Goal: Check status: Check status

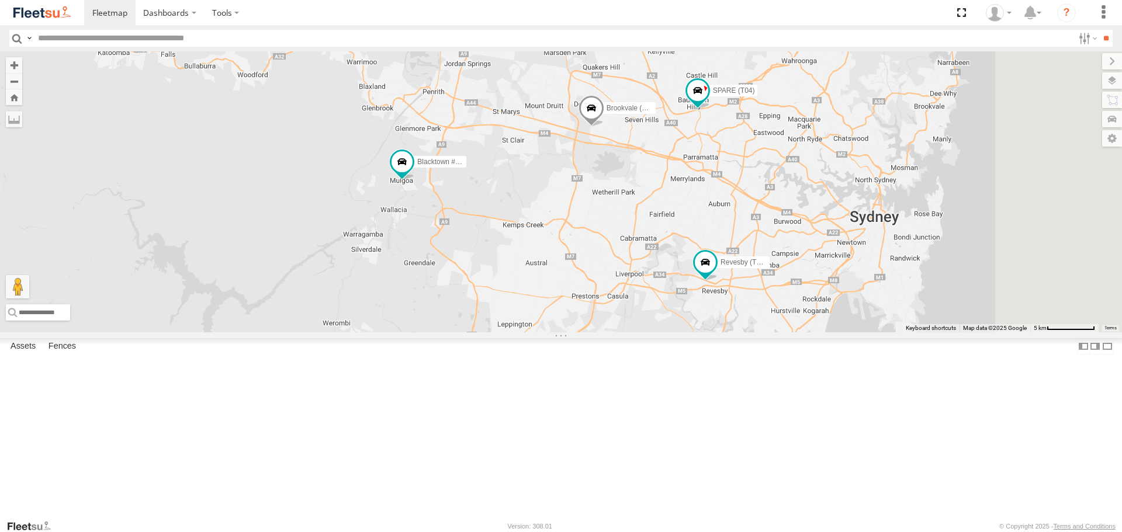
drag, startPoint x: 930, startPoint y: 339, endPoint x: 620, endPoint y: 223, distance: 330.8
click at [620, 223] on div "Brookvale (T10 - [PERSON_NAME]) Rural (T08 - [PERSON_NAME]) Blacktown #1 (T09 -…" at bounding box center [561, 191] width 1122 height 280
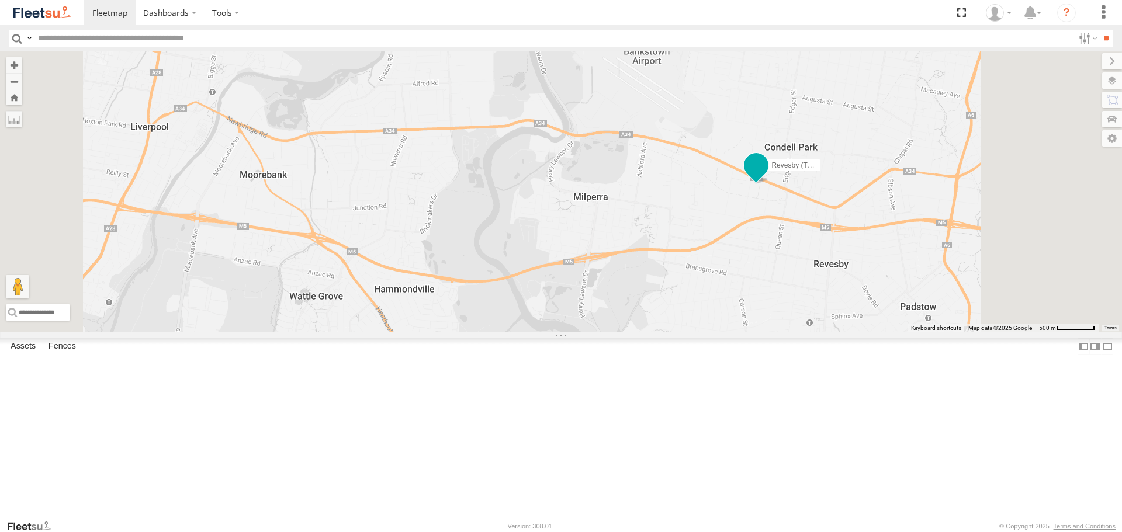
click at [767, 176] on span at bounding box center [756, 165] width 21 height 21
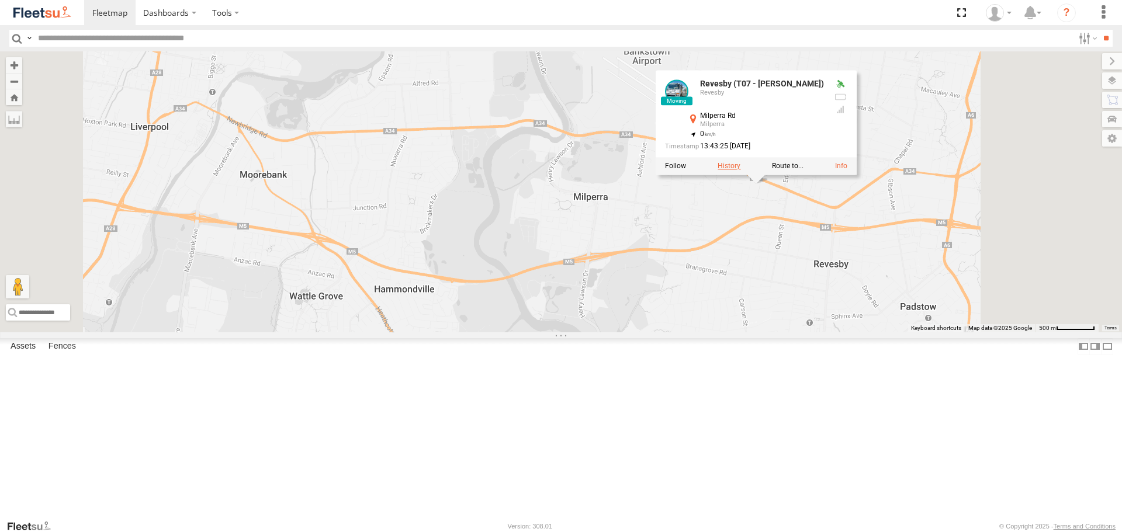
click at [740, 171] on label at bounding box center [729, 166] width 23 height 8
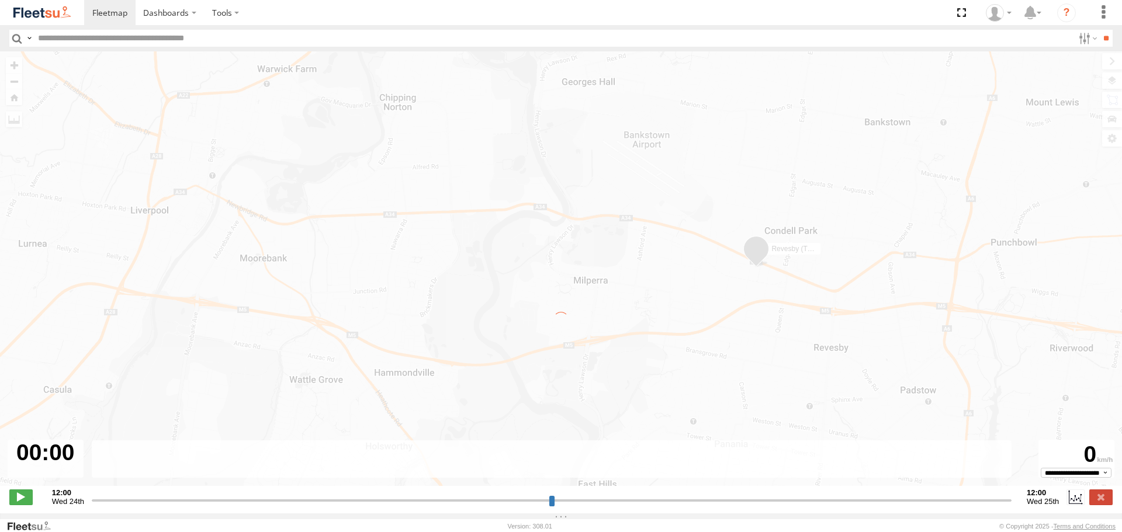
type input "**********"
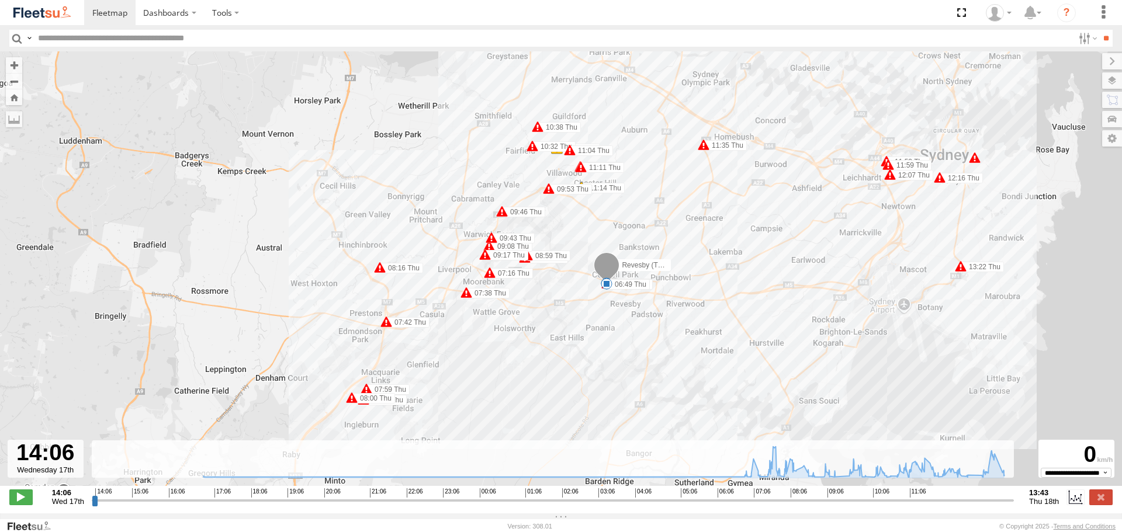
drag, startPoint x: 556, startPoint y: 358, endPoint x: 664, endPoint y: 343, distance: 109.2
click at [664, 343] on div "Revesby (T07 - [PERSON_NAME]) 16:47 Wed 17:07 Wed 06:49 Thu 07:16 Thu 07:38 Thu…" at bounding box center [561, 274] width 1122 height 447
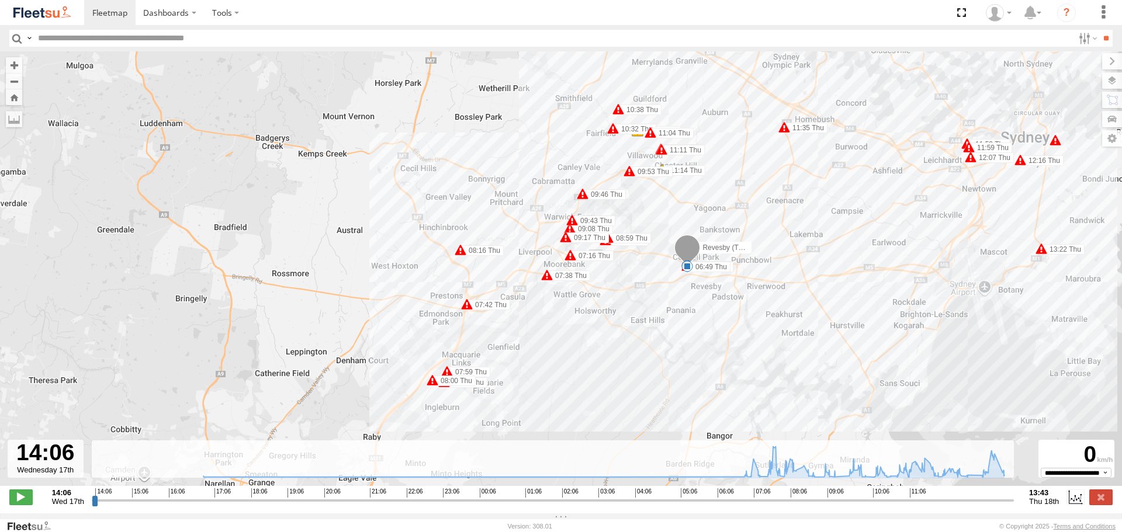
drag, startPoint x: 667, startPoint y: 340, endPoint x: 744, endPoint y: 324, distance: 79.3
click at [744, 324] on div "Revesby (T07 - [PERSON_NAME]) 16:47 Wed 17:07 Wed 06:49 Thu 07:16 Thu 07:38 Thu…" at bounding box center [561, 274] width 1122 height 447
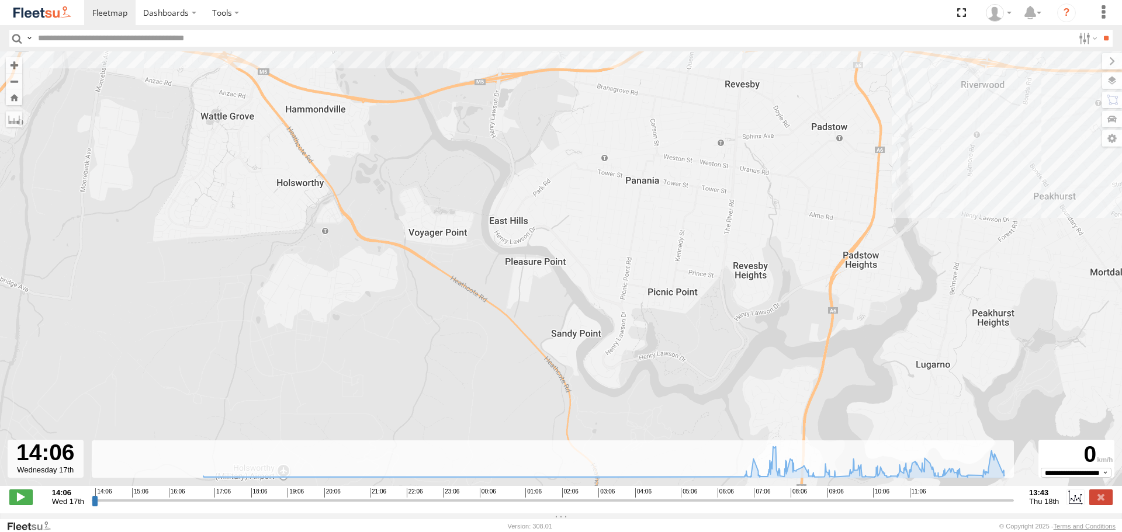
drag, startPoint x: 723, startPoint y: 316, endPoint x: 711, endPoint y: 191, distance: 125.7
click at [711, 192] on div "Revesby (T07 - [PERSON_NAME]) 16:47 Wed 17:07 Wed 06:49 Thu 07:16 Thu 07:38 Thu…" at bounding box center [561, 274] width 1122 height 447
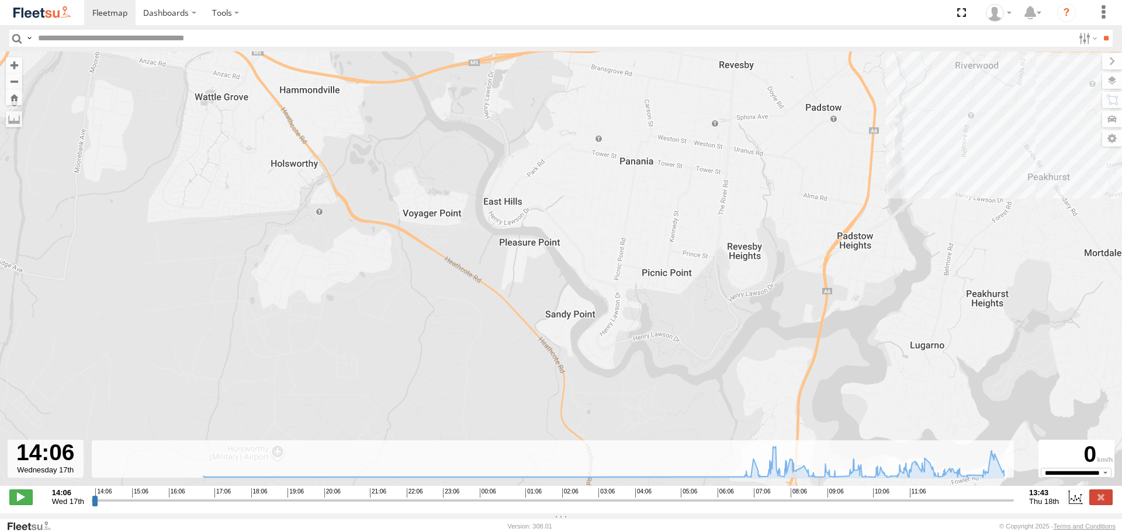
drag, startPoint x: 712, startPoint y: 269, endPoint x: 695, endPoint y: 169, distance: 101.4
click at [695, 169] on div "Revesby (T07 - [PERSON_NAME]) 16:47 Wed 17:07 Wed 06:49 Thu 07:16 Thu 07:38 Thu…" at bounding box center [561, 274] width 1122 height 447
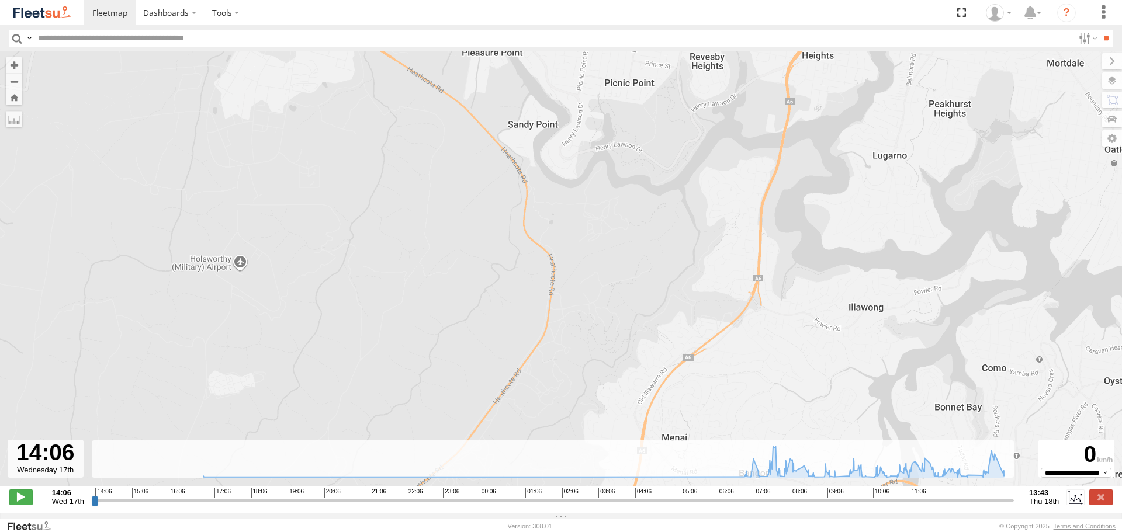
drag, startPoint x: 696, startPoint y: 255, endPoint x: 685, endPoint y: 191, distance: 64.6
click at [688, 198] on div "Revesby (T07 - [PERSON_NAME]) 16:47 Wed 17:07 Wed 06:49 Thu 07:16 Thu 07:38 Thu…" at bounding box center [561, 274] width 1122 height 447
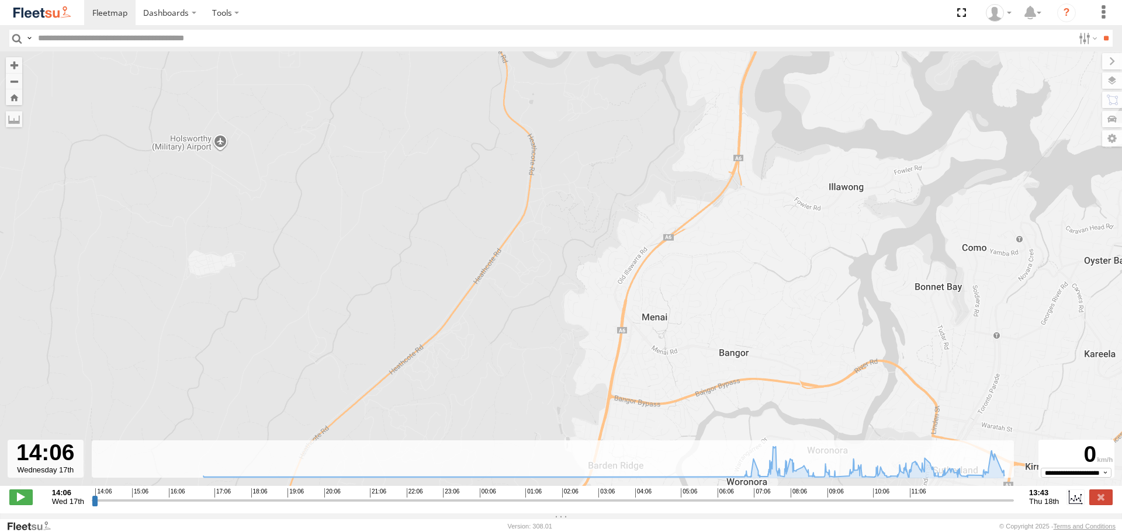
drag, startPoint x: 691, startPoint y: 201, endPoint x: 720, endPoint y: 372, distance: 173.7
click at [717, 356] on div "Revesby (T07 - [PERSON_NAME]) 16:47 Wed 17:07 Wed 06:49 Thu 07:16 Thu 07:38 Thu…" at bounding box center [561, 274] width 1122 height 447
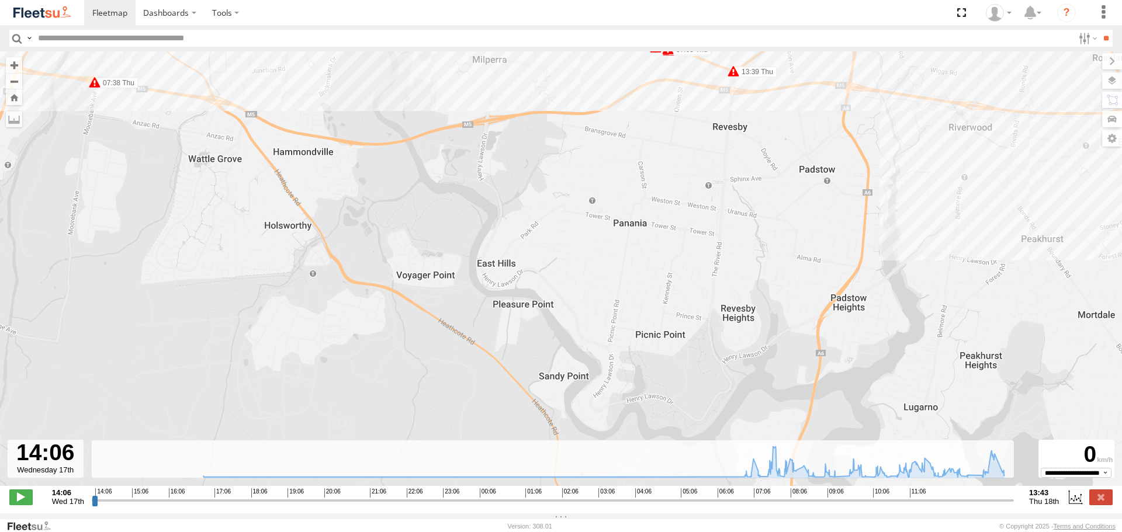
drag, startPoint x: 702, startPoint y: 261, endPoint x: 709, endPoint y: 417, distance: 156.1
click at [709, 417] on div "Revesby (T07 - [PERSON_NAME]) 16:47 Wed 17:07 Wed 06:49 Thu 07:16 Thu 07:38 Thu…" at bounding box center [561, 274] width 1122 height 447
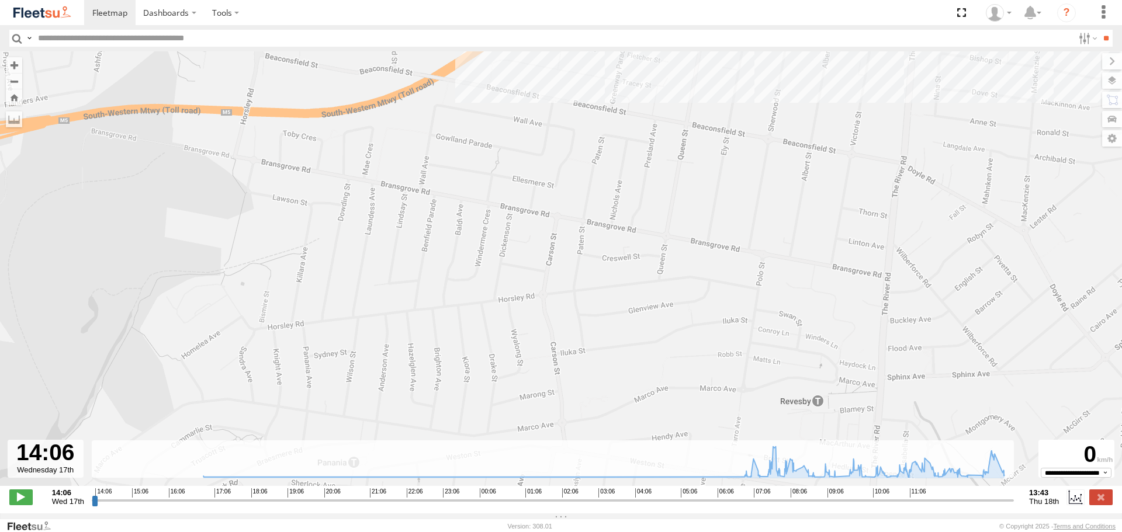
drag, startPoint x: 683, startPoint y: 313, endPoint x: 677, endPoint y: 399, distance: 86.7
click at [677, 399] on div "Revesby (T07 - [PERSON_NAME]) 16:47 Wed 17:07 Wed 06:49 Thu 07:16 Thu 07:38 Thu…" at bounding box center [561, 274] width 1122 height 447
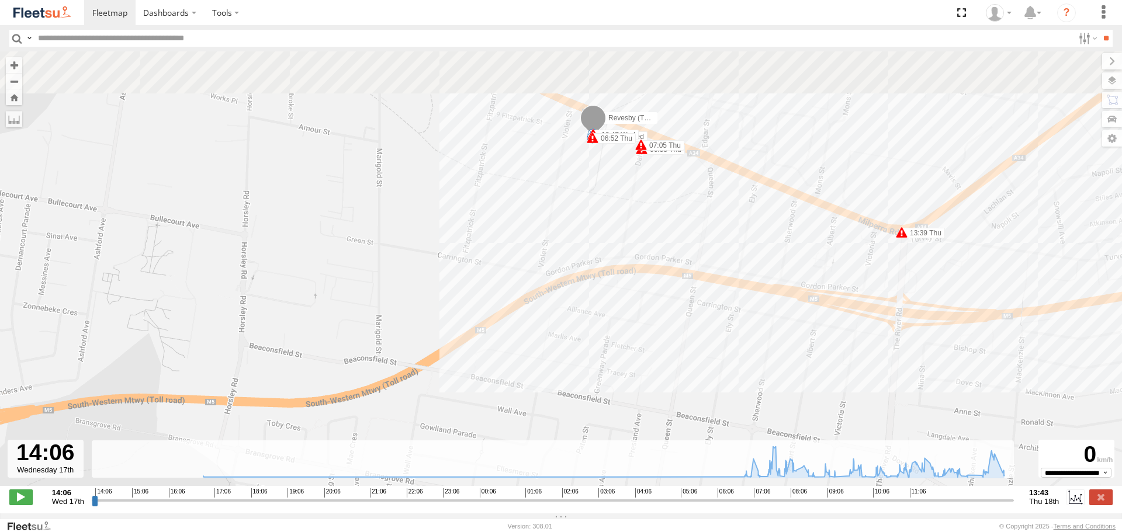
drag, startPoint x: 690, startPoint y: 280, endPoint x: 683, endPoint y: 401, distance: 121.7
click at [683, 401] on div "Revesby (T07 - [PERSON_NAME]) 16:47 Wed 17:07 Wed 06:49 Thu 07:16 Thu 07:38 Thu…" at bounding box center [561, 274] width 1122 height 447
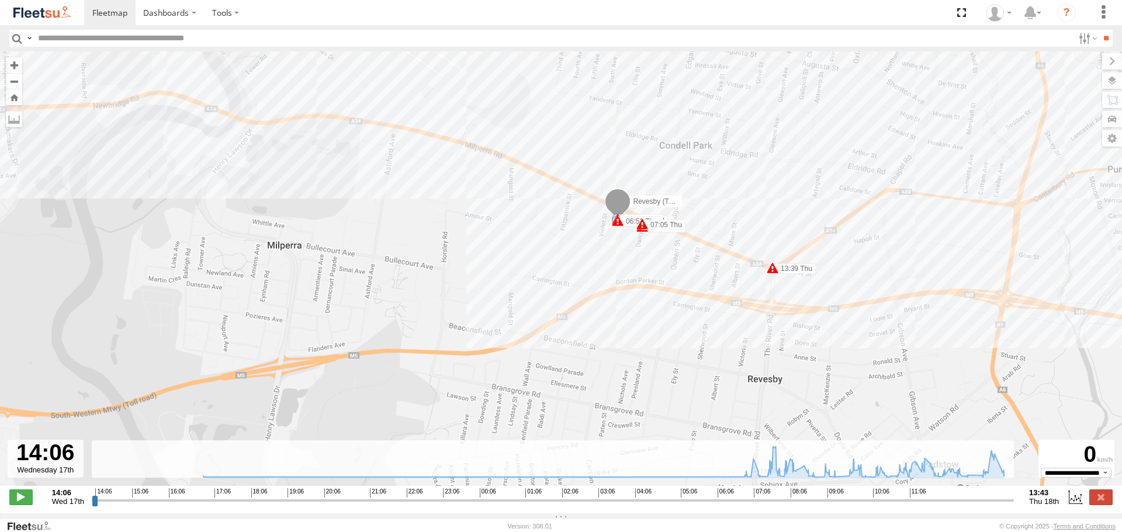
click at [641, 230] on span at bounding box center [642, 225] width 12 height 12
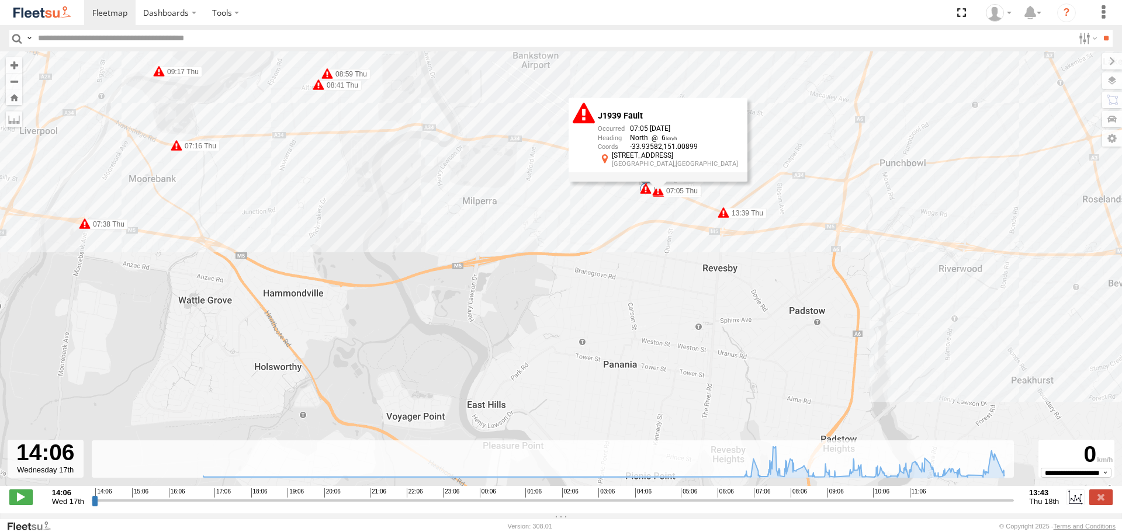
drag, startPoint x: 659, startPoint y: 356, endPoint x: 691, endPoint y: 240, distance: 120.6
click at [690, 241] on div "Revesby (T07 - [PERSON_NAME]) 16:47 Wed 17:07 Wed 06:49 Thu 07:16 Thu 07:38 Thu…" at bounding box center [561, 274] width 1122 height 447
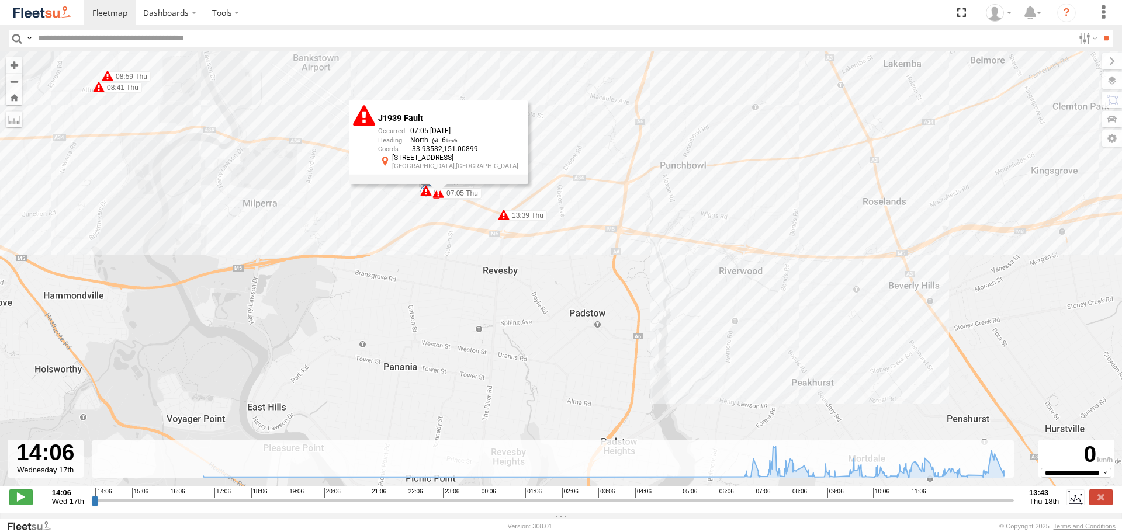
drag, startPoint x: 685, startPoint y: 278, endPoint x: 434, endPoint y: 365, distance: 265.7
click at [434, 365] on div "Revesby (T07 - [PERSON_NAME]) 16:47 Wed 17:07 Wed 06:49 Thu 07:16 Thu 07:38 Thu…" at bounding box center [561, 274] width 1122 height 447
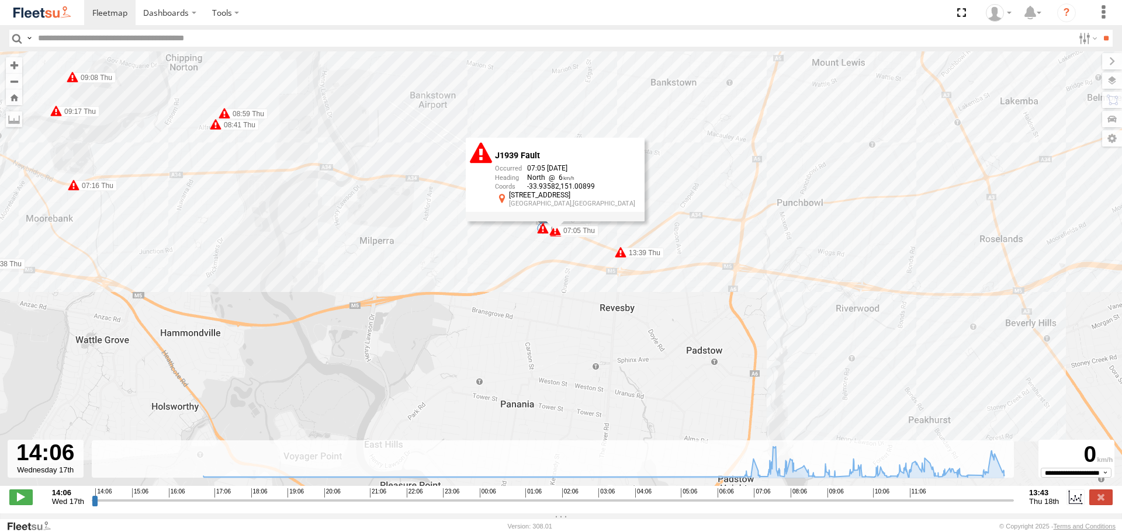
drag, startPoint x: 498, startPoint y: 274, endPoint x: 619, endPoint y: 313, distance: 126.6
click at [619, 313] on div "Revesby (T07 - [PERSON_NAME]) 16:47 Wed 17:07 Wed 06:49 Thu 07:16 Thu 07:38 Thu…" at bounding box center [561, 274] width 1122 height 447
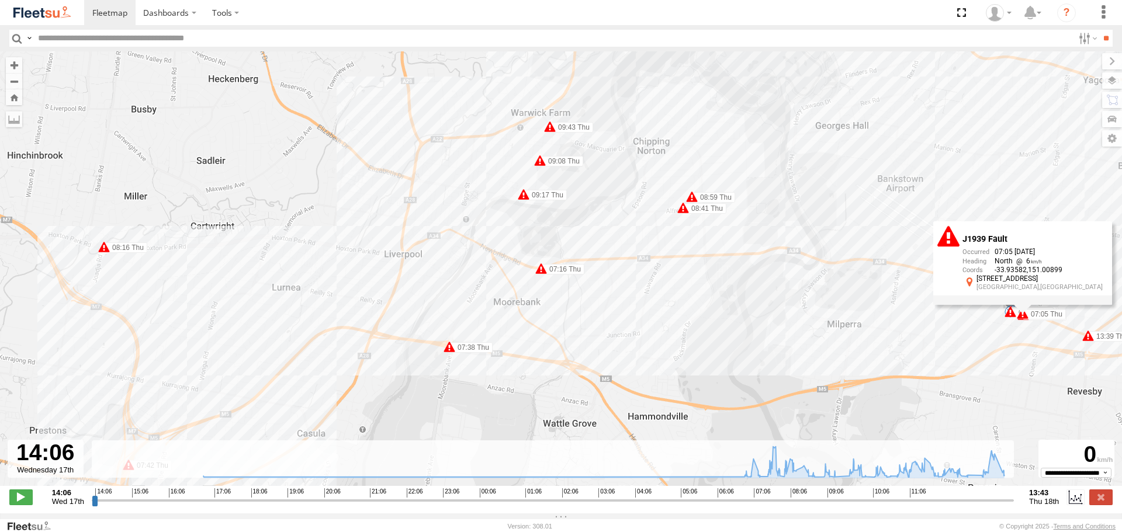
drag, startPoint x: 301, startPoint y: 222, endPoint x: 770, endPoint y: 307, distance: 476.3
click at [770, 307] on div "Revesby (T07 - [PERSON_NAME]) 16:47 Wed 17:07 Wed 06:49 Thu 07:16 Thu 07:38 Thu…" at bounding box center [561, 274] width 1122 height 447
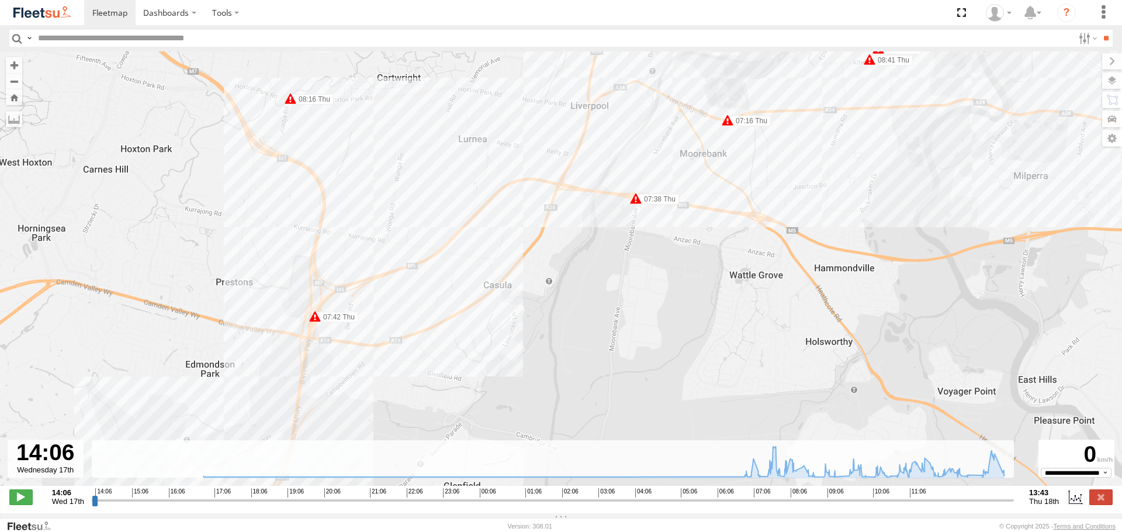
drag, startPoint x: 639, startPoint y: 328, endPoint x: 847, endPoint y: 113, distance: 298.8
click at [845, 115] on div "Revesby (T07 - [PERSON_NAME]) 16:47 Wed 17:07 Wed 06:49 Thu 07:16 Thu 07:38 Thu…" at bounding box center [561, 274] width 1122 height 447
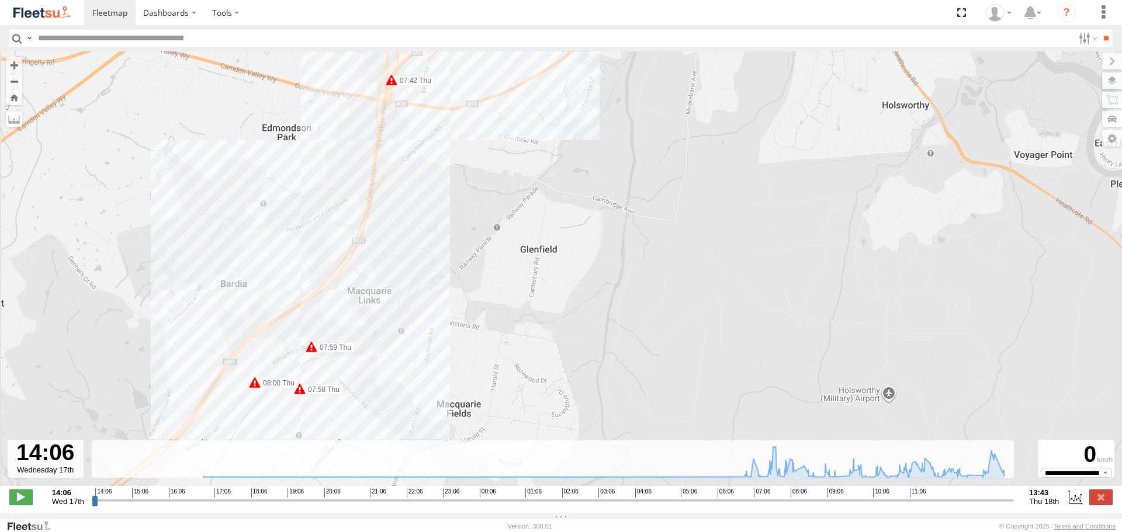
drag, startPoint x: 677, startPoint y: 212, endPoint x: 726, endPoint y: 155, distance: 75.4
click at [705, 175] on div "Revesby (T07 - [PERSON_NAME]) 16:47 Wed 17:07 Wed 06:49 Thu 07:16 Thu 07:38 Thu…" at bounding box center [561, 274] width 1122 height 447
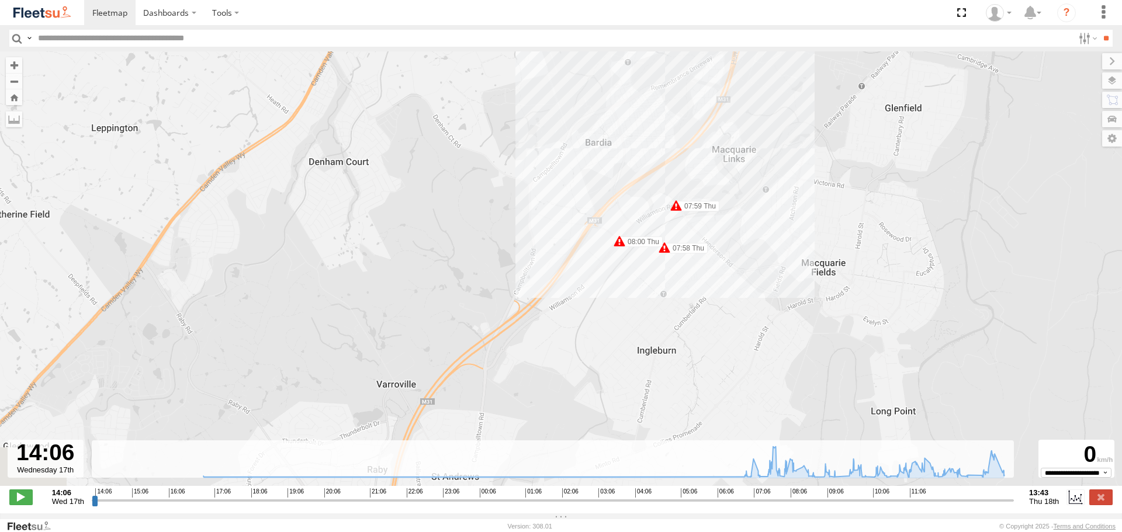
drag, startPoint x: 634, startPoint y: 231, endPoint x: 885, endPoint y: 268, distance: 253.3
click at [885, 268] on div "Revesby (T07 - [PERSON_NAME]) 16:47 Wed 17:07 Wed 06:49 Thu 07:16 Thu 07:38 Thu…" at bounding box center [561, 274] width 1122 height 447
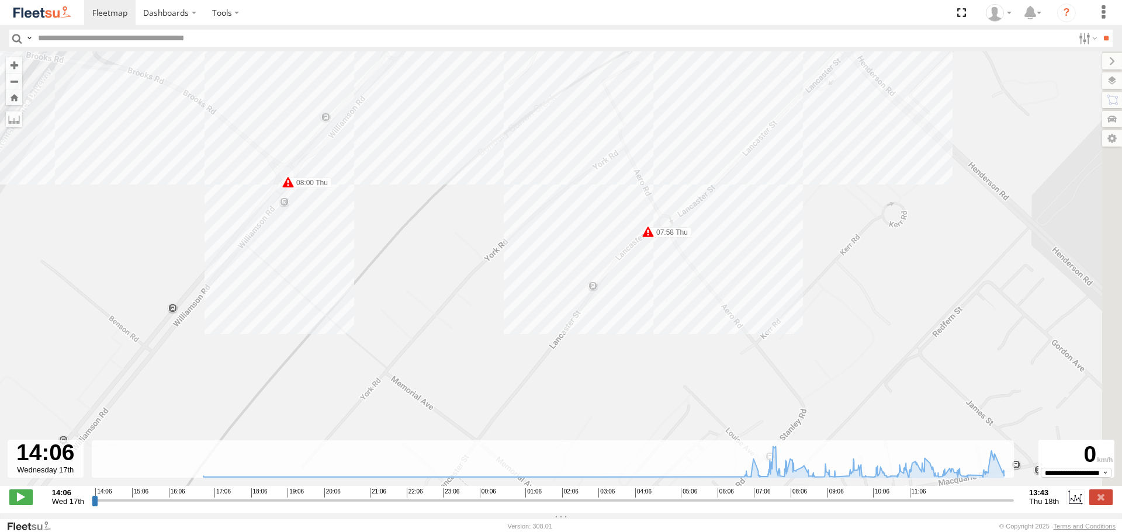
drag, startPoint x: 701, startPoint y: 226, endPoint x: 640, endPoint y: 362, distance: 148.9
click at [640, 362] on div "Revesby (T07 - [PERSON_NAME]) 16:47 Wed 17:07 Wed 06:49 Thu 07:16 Thu 07:38 Thu…" at bounding box center [561, 274] width 1122 height 447
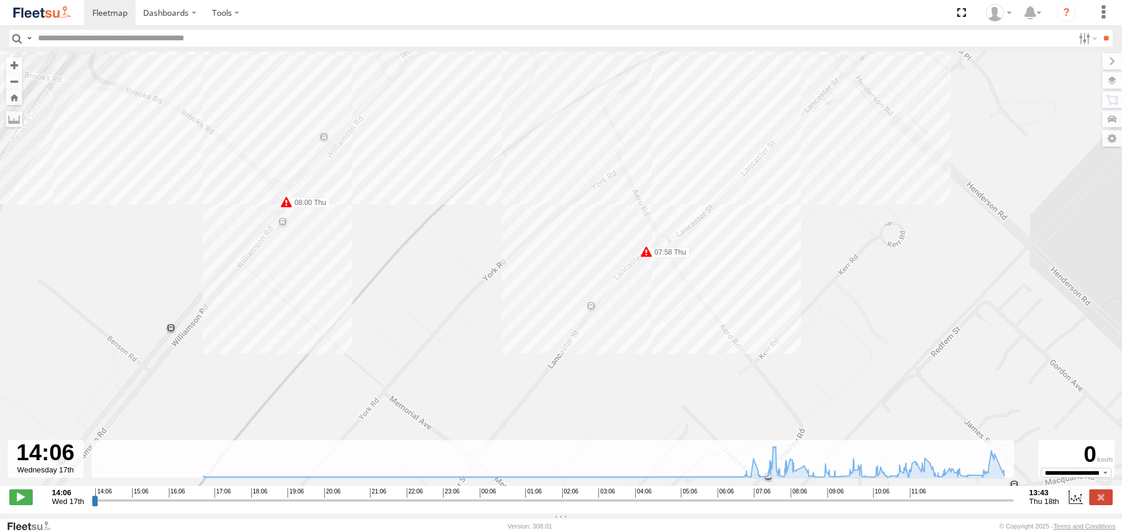
click at [647, 258] on span at bounding box center [646, 252] width 12 height 12
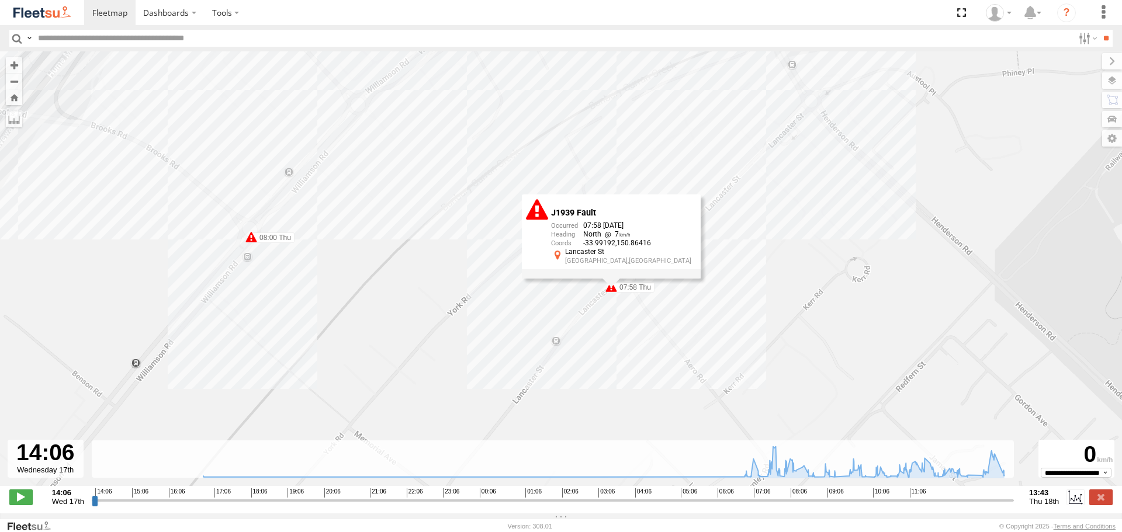
drag, startPoint x: 832, startPoint y: 292, endPoint x: 769, endPoint y: 359, distance: 91.8
click at [768, 365] on div "Revesby (T07 - [PERSON_NAME]) 16:47 Wed 17:07 Wed 06:49 Thu 07:16 Thu 07:38 Thu…" at bounding box center [561, 274] width 1122 height 447
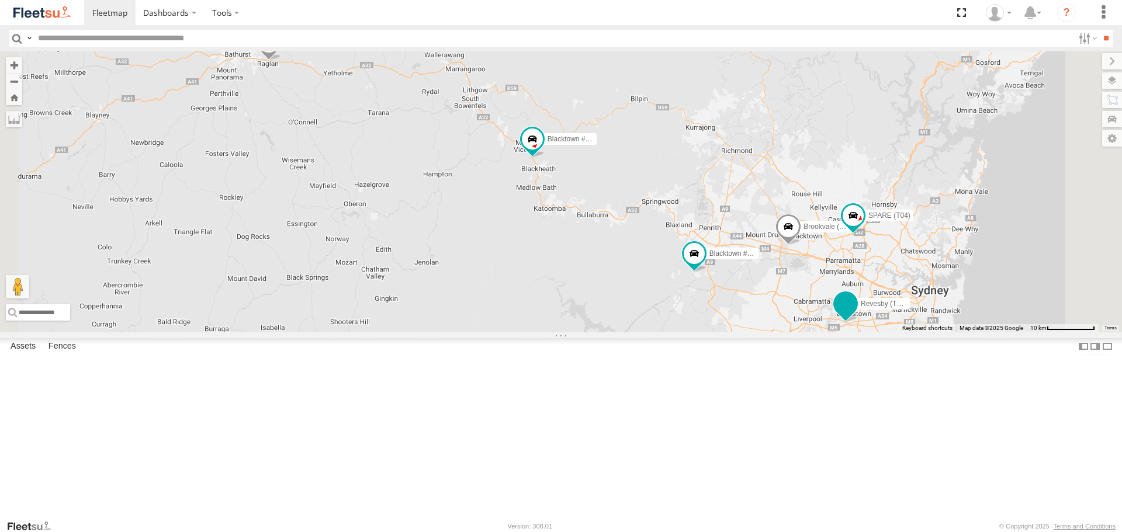
click at [856, 315] on span at bounding box center [845, 304] width 21 height 21
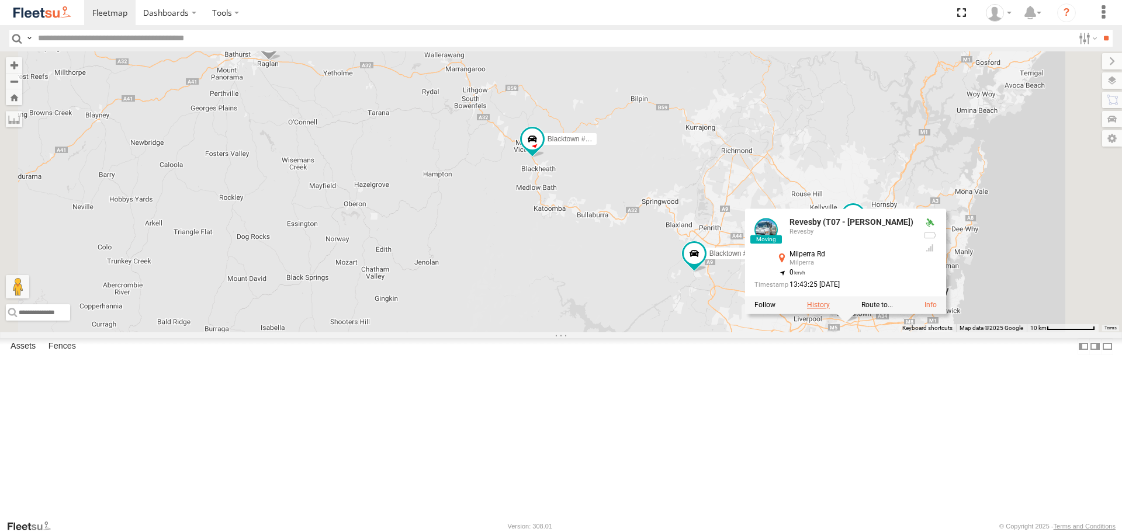
click at [830, 310] on label at bounding box center [818, 306] width 23 height 8
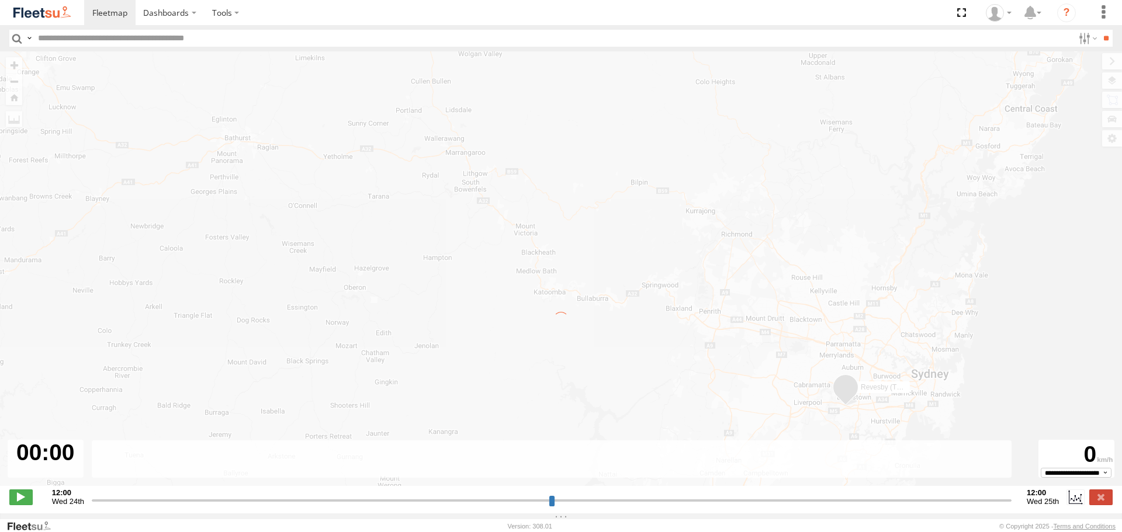
type input "**********"
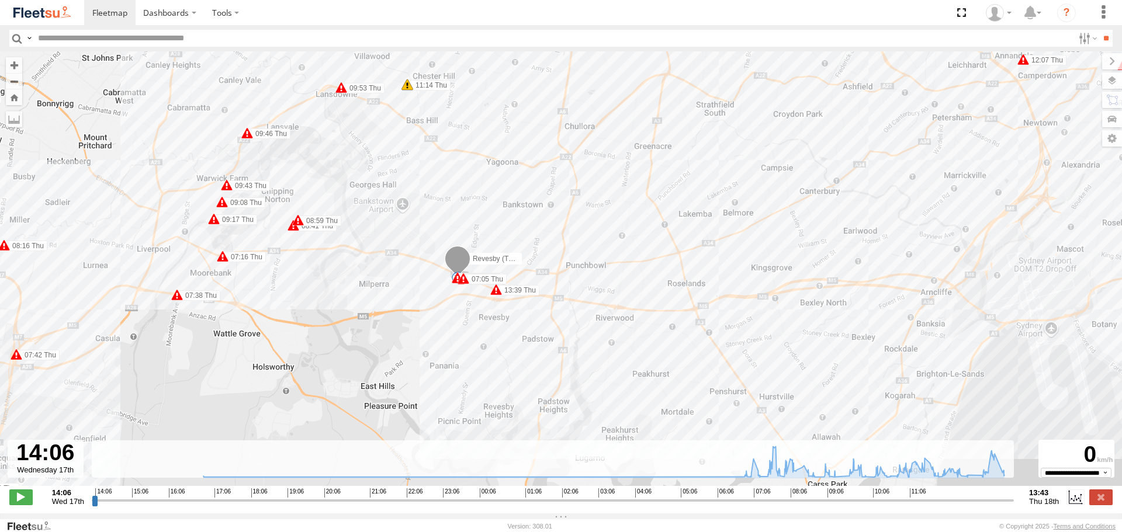
drag, startPoint x: 431, startPoint y: 366, endPoint x: 529, endPoint y: 141, distance: 246.2
click at [516, 146] on div "Revesby (T07 - Dave) 16:47 Wed 17:07 Wed 06:49 Thu 10:28 Thu 10:38 Thu 11:04 Th…" at bounding box center [561, 274] width 1122 height 447
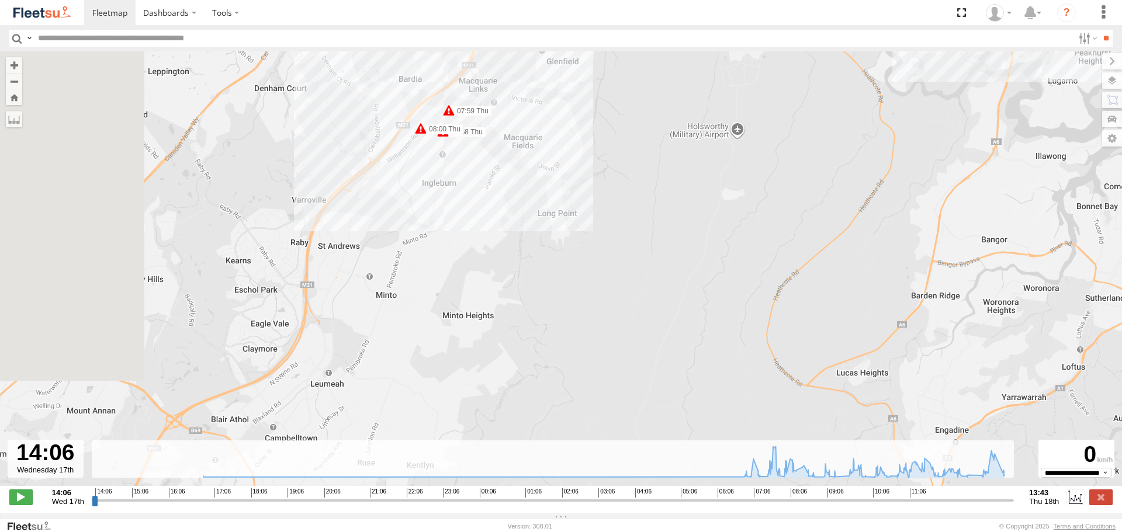
drag, startPoint x: 324, startPoint y: 151, endPoint x: 508, endPoint y: 368, distance: 284.5
click at [507, 363] on div "Revesby (T07 - Dave) 16:47 Wed 17:07 Wed 06:49 Thu 10:28 Thu 10:38 Thu 11:04 Th…" at bounding box center [561, 274] width 1122 height 447
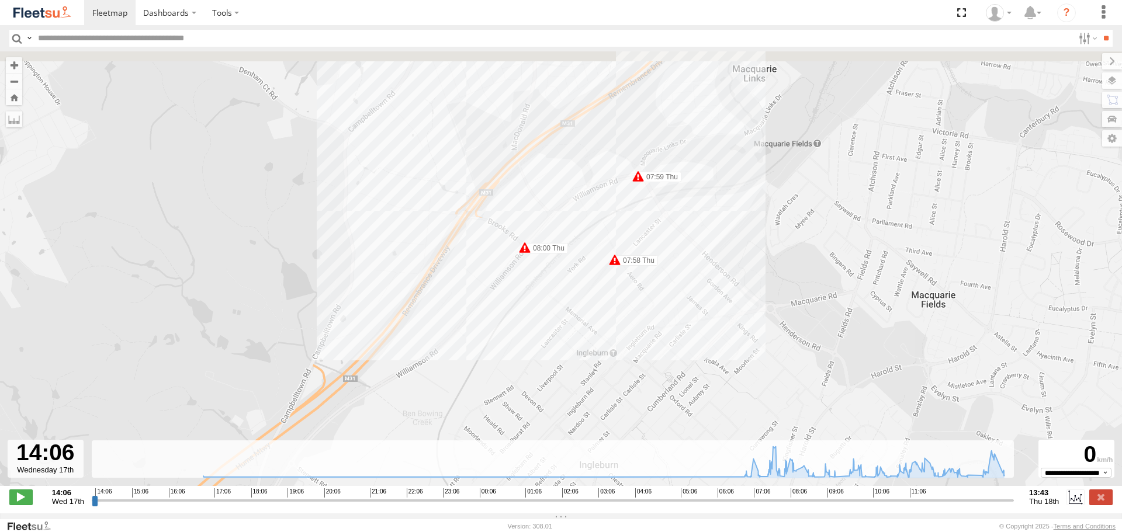
drag, startPoint x: 621, startPoint y: 251, endPoint x: 562, endPoint y: 335, distance: 102.8
click at [562, 334] on div "Revesby (T07 - Dave) 16:47 Wed 17:07 Wed 06:49 Thu 10:28 Thu 10:38 Thu 11:04 Th…" at bounding box center [561, 274] width 1122 height 447
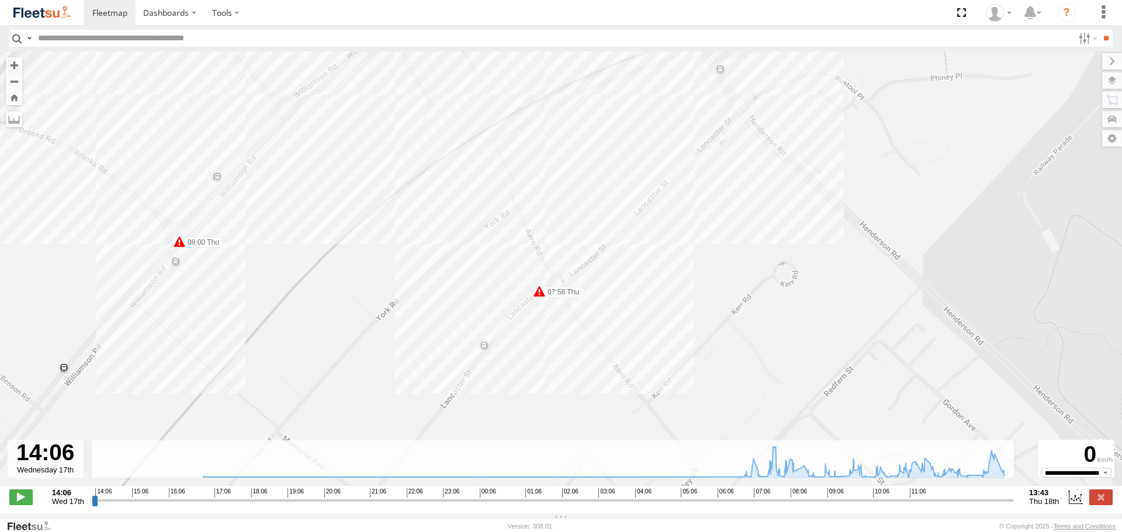
drag, startPoint x: 719, startPoint y: 248, endPoint x: 551, endPoint y: 380, distance: 213.5
click at [551, 380] on div "Revesby (T07 - Dave) 16:47 Wed 17:07 Wed 06:49 Thu 10:28 Thu 10:38 Thu 11:04 Th…" at bounding box center [561, 274] width 1122 height 447
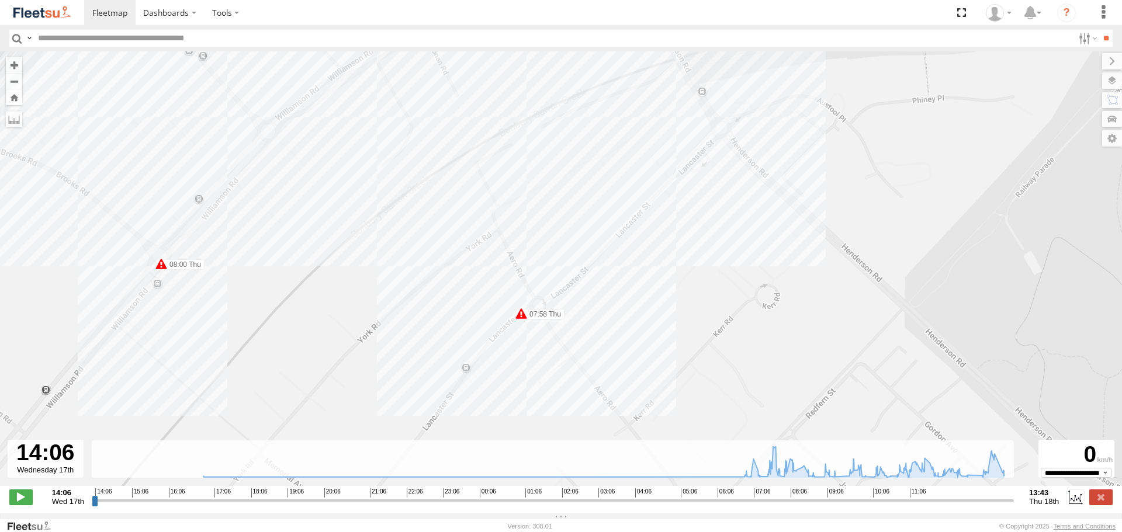
drag, startPoint x: 640, startPoint y: 288, endPoint x: 577, endPoint y: 396, distance: 125.2
click at [577, 396] on div "Revesby (T07 - Dave) 16:47 Wed 17:07 Wed 06:49 Thu 10:28 Thu 10:38 Thu 11:04 Th…" at bounding box center [561, 274] width 1122 height 447
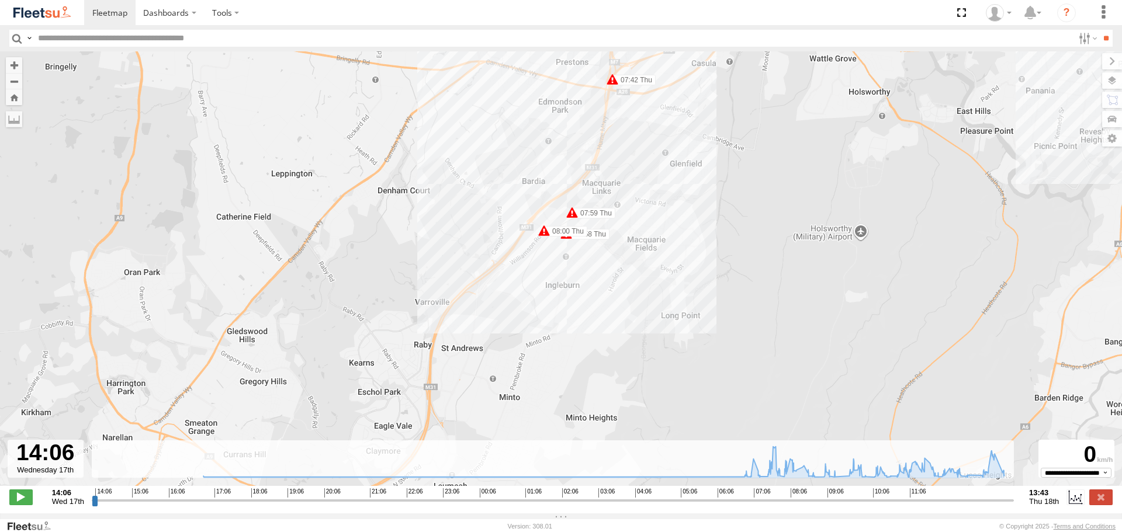
drag, startPoint x: 659, startPoint y: 400, endPoint x: 623, endPoint y: 275, distance: 130.8
click at [623, 275] on div "Revesby (T07 - Dave) 16:47 Wed 17:07 Wed 06:49 Thu 10:28 Thu 10:38 Thu 11:04 Th…" at bounding box center [561, 274] width 1122 height 447
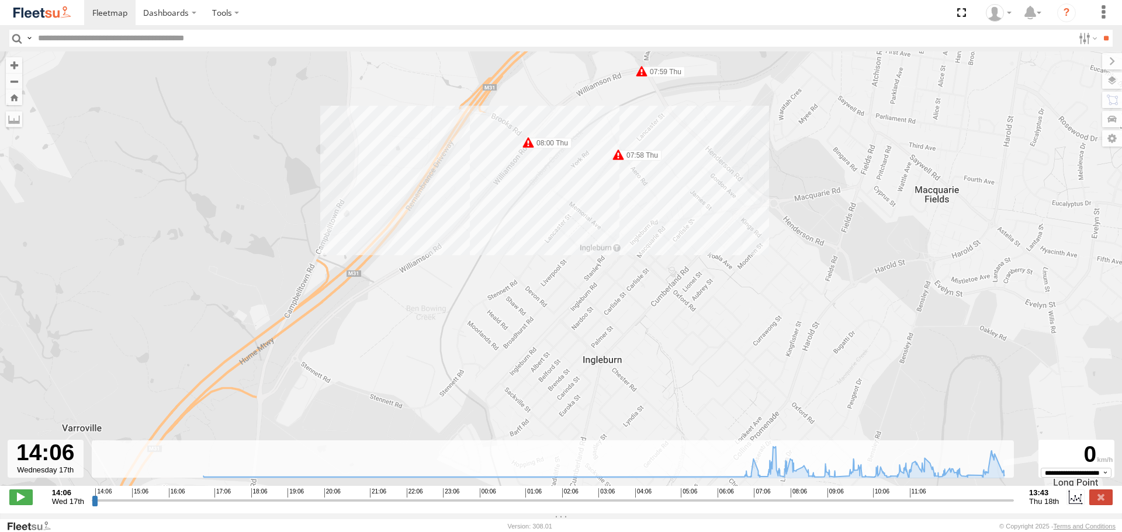
drag, startPoint x: 702, startPoint y: 224, endPoint x: 637, endPoint y: 369, distance: 158.5
click at [637, 369] on div "Revesby (T07 - Dave) 16:47 Wed 17:07 Wed 06:49 Thu 10:28 Thu 10:38 Thu 11:04 Th…" at bounding box center [561, 274] width 1122 height 447
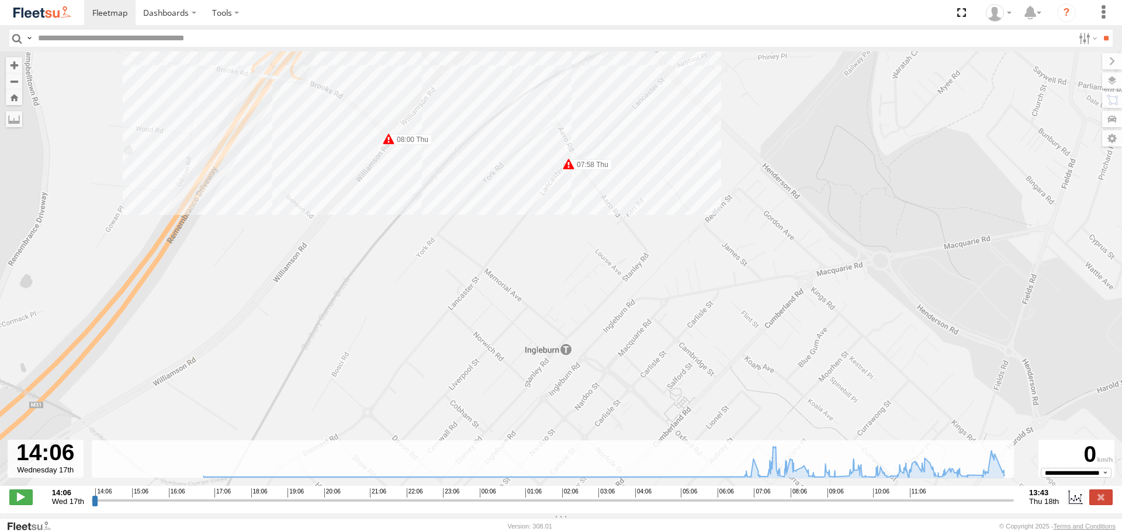
drag, startPoint x: 614, startPoint y: 246, endPoint x: 584, endPoint y: 422, distance: 179.0
click at [584, 422] on div "Revesby (T07 - Dave) 16:47 Wed 17:07 Wed 06:49 Thu 10:28 Thu 10:38 Thu 11:04 Th…" at bounding box center [561, 274] width 1122 height 447
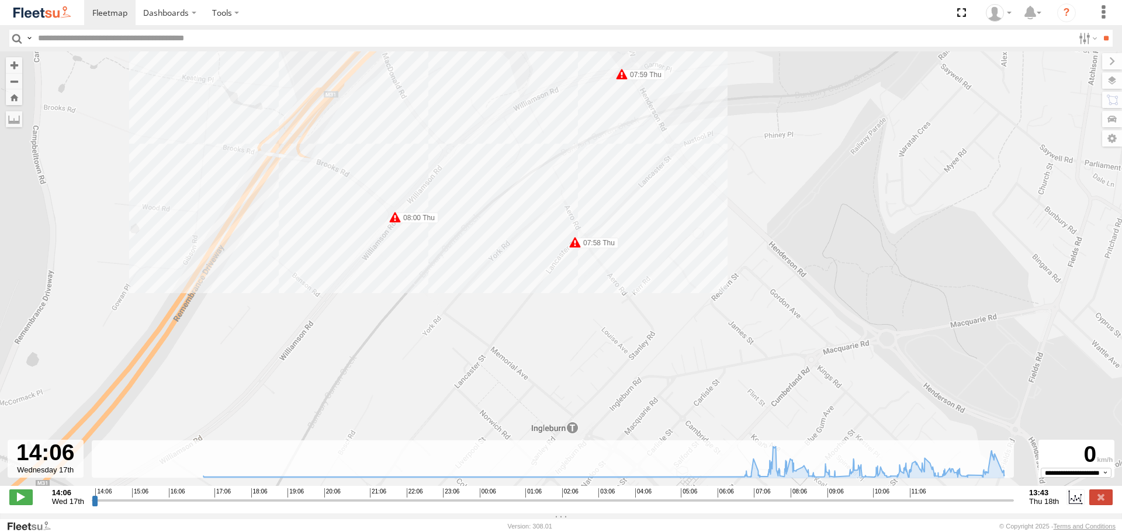
drag, startPoint x: 601, startPoint y: 284, endPoint x: 609, endPoint y: 375, distance: 90.9
click at [609, 375] on div "Revesby (T07 - Dave) 16:47 Wed 17:07 Wed 06:49 Thu 10:28 Thu 10:38 Thu 11:04 Th…" at bounding box center [561, 274] width 1122 height 447
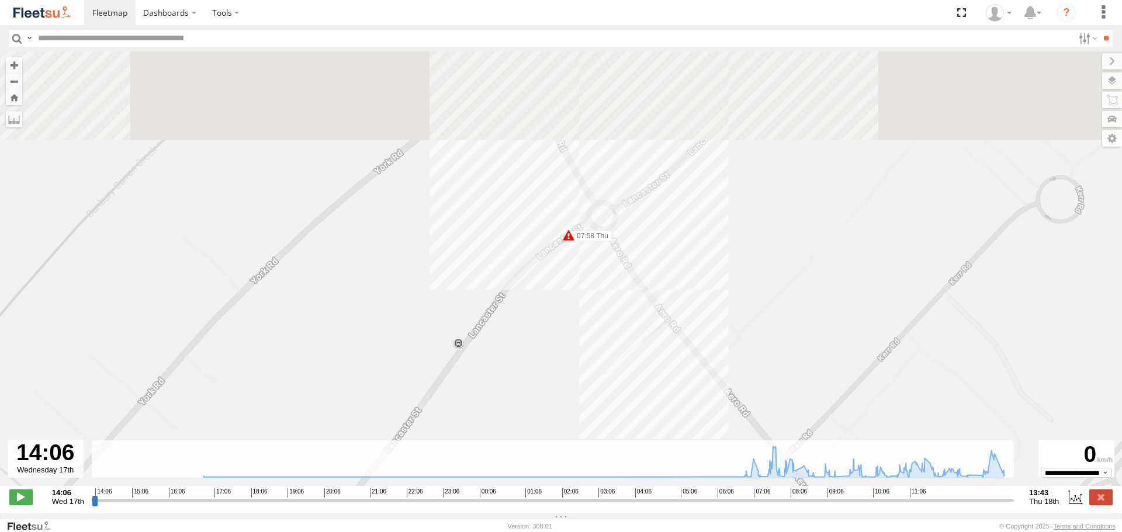
drag, startPoint x: 577, startPoint y: 250, endPoint x: 626, endPoint y: 413, distance: 170.4
click at [626, 413] on div "Revesby (T07 - Dave) 16:47 Wed 17:07 Wed 06:49 Thu 10:28 Thu 10:38 Thu 11:04 Th…" at bounding box center [561, 274] width 1122 height 447
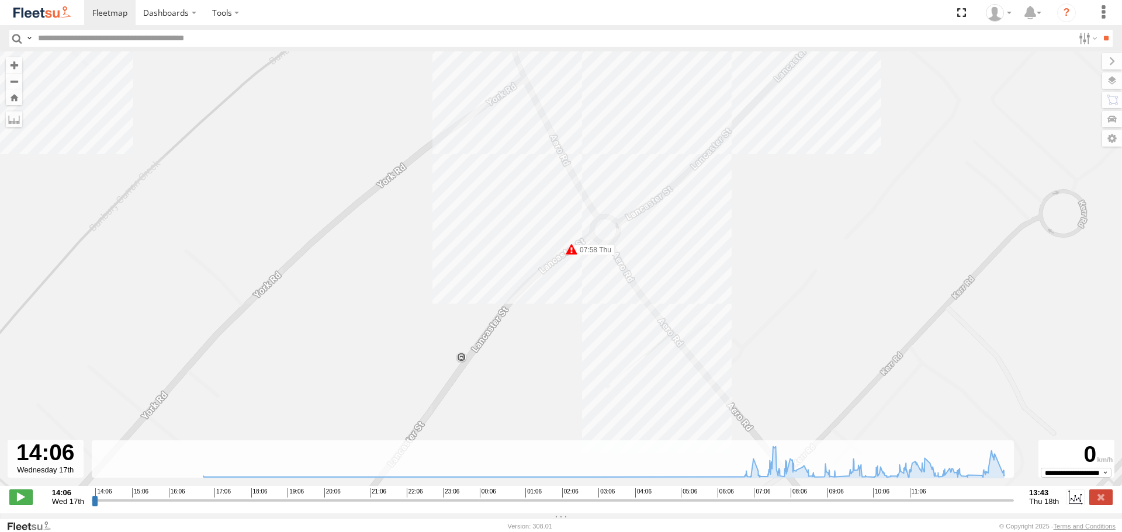
click at [570, 254] on span at bounding box center [572, 250] width 12 height 12
click at [680, 265] on div "Revesby (T07 - Dave) 16:47 Wed 17:07 Wed 06:49 Thu 10:28 Thu 10:38 Thu 11:04 Th…" at bounding box center [561, 274] width 1122 height 447
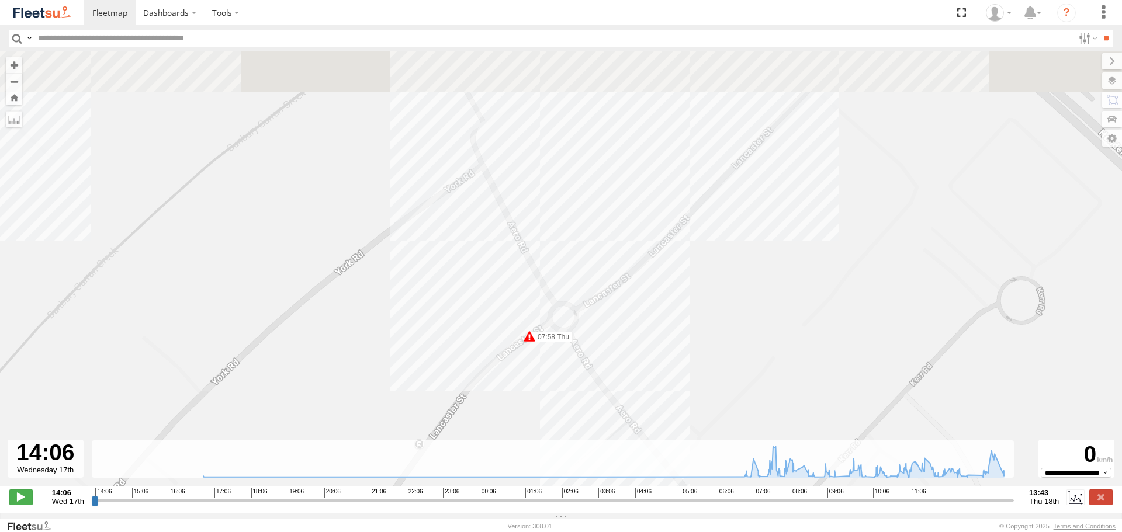
drag, startPoint x: 681, startPoint y: 263, endPoint x: 632, endPoint y: 368, distance: 115.5
click at [633, 367] on div "Revesby (T07 - Dave) 16:47 Wed 17:07 Wed 06:49 Thu 10:28 Thu 10:38 Thu 11:04 Th…" at bounding box center [561, 274] width 1122 height 447
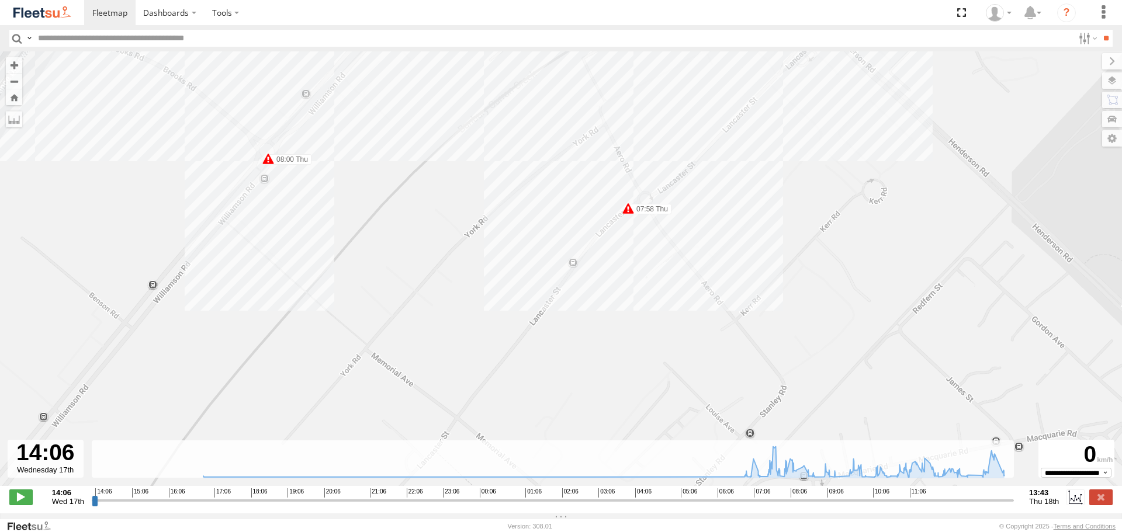
drag, startPoint x: 680, startPoint y: 342, endPoint x: 731, endPoint y: 188, distance: 162.1
click at [731, 188] on div "Revesby (T07 - Dave) 16:47 Wed 17:07 Wed 06:49 Thu 10:28 Thu 10:38 Thu 11:04 Th…" at bounding box center [561, 274] width 1122 height 447
click at [649, 245] on div "Revesby (T07 - Dave) 16:47 Wed 17:07 Wed 06:49 Thu 10:28 Thu 10:38 Thu 11:04 Th…" at bounding box center [561, 274] width 1122 height 447
click at [646, 240] on div "Revesby (T07 - Dave) 16:47 Wed 17:07 Wed 06:49 Thu 10:28 Thu 10:38 Thu 11:04 Th…" at bounding box center [561, 274] width 1122 height 447
